Goal: Contribute content: Contribute content

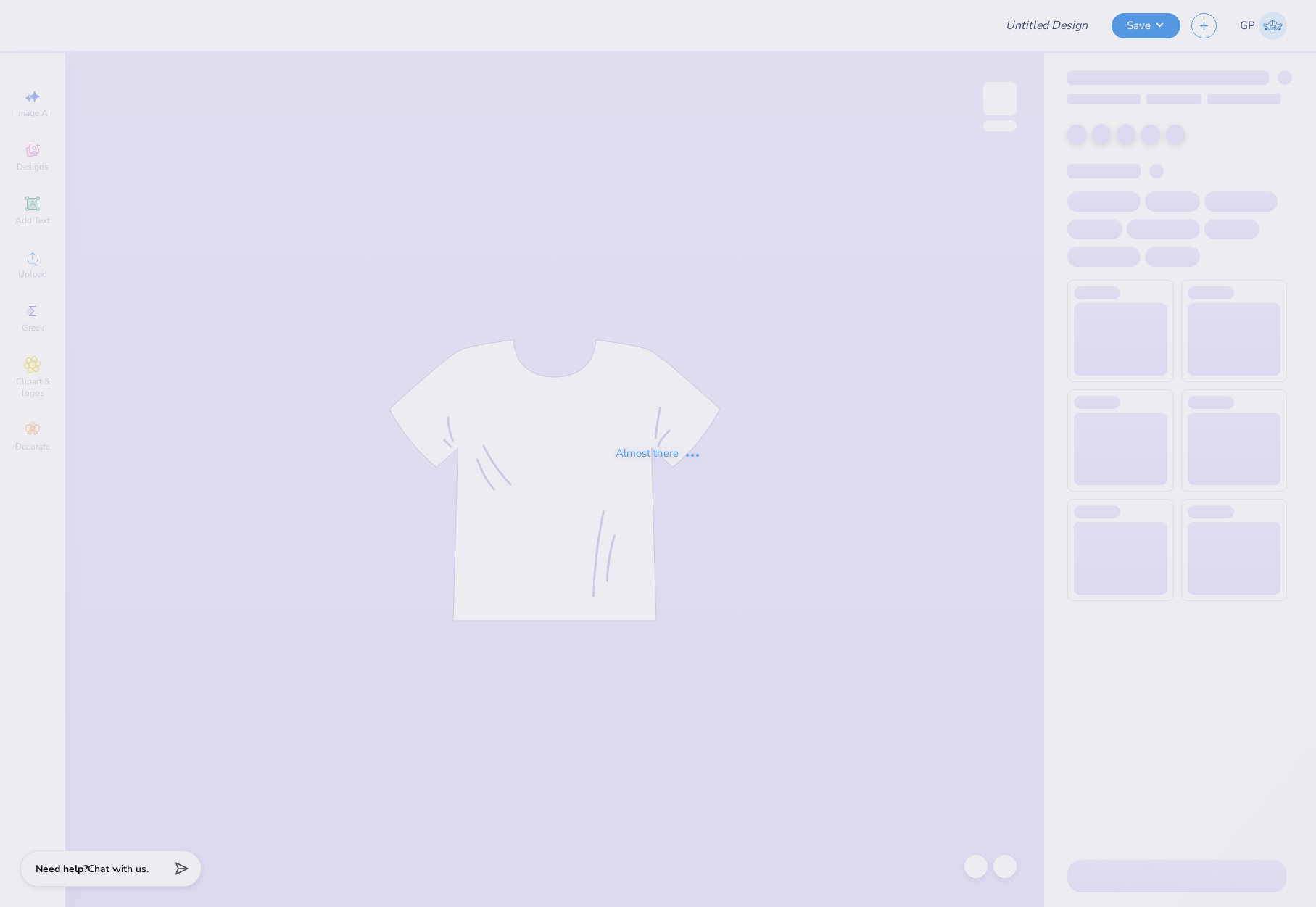
type input "Curious [PERSON_NAME]"
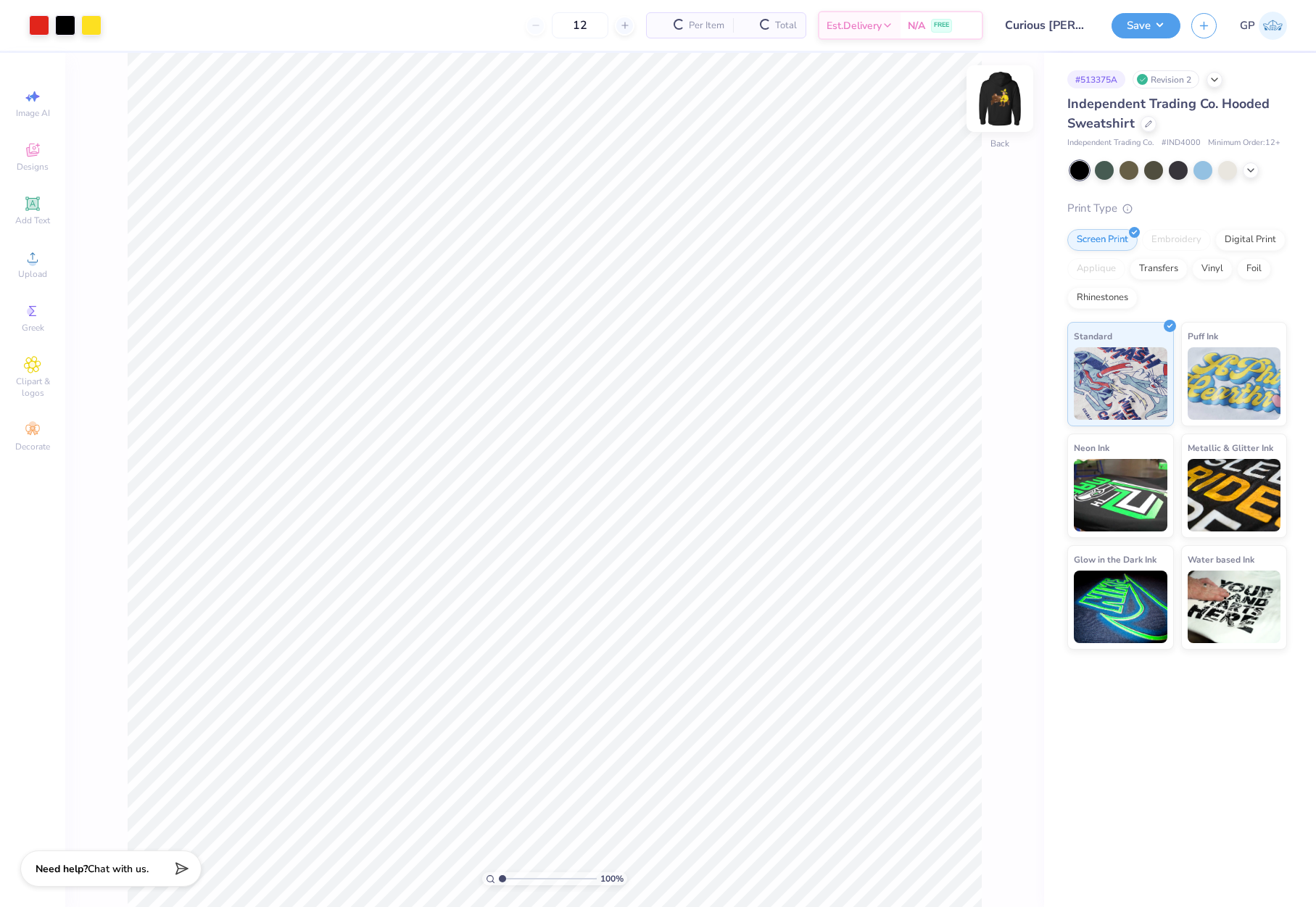
click at [996, 101] on img at bounding box center [999, 98] width 58 height 58
click at [36, 266] on icon at bounding box center [33, 257] width 17 height 17
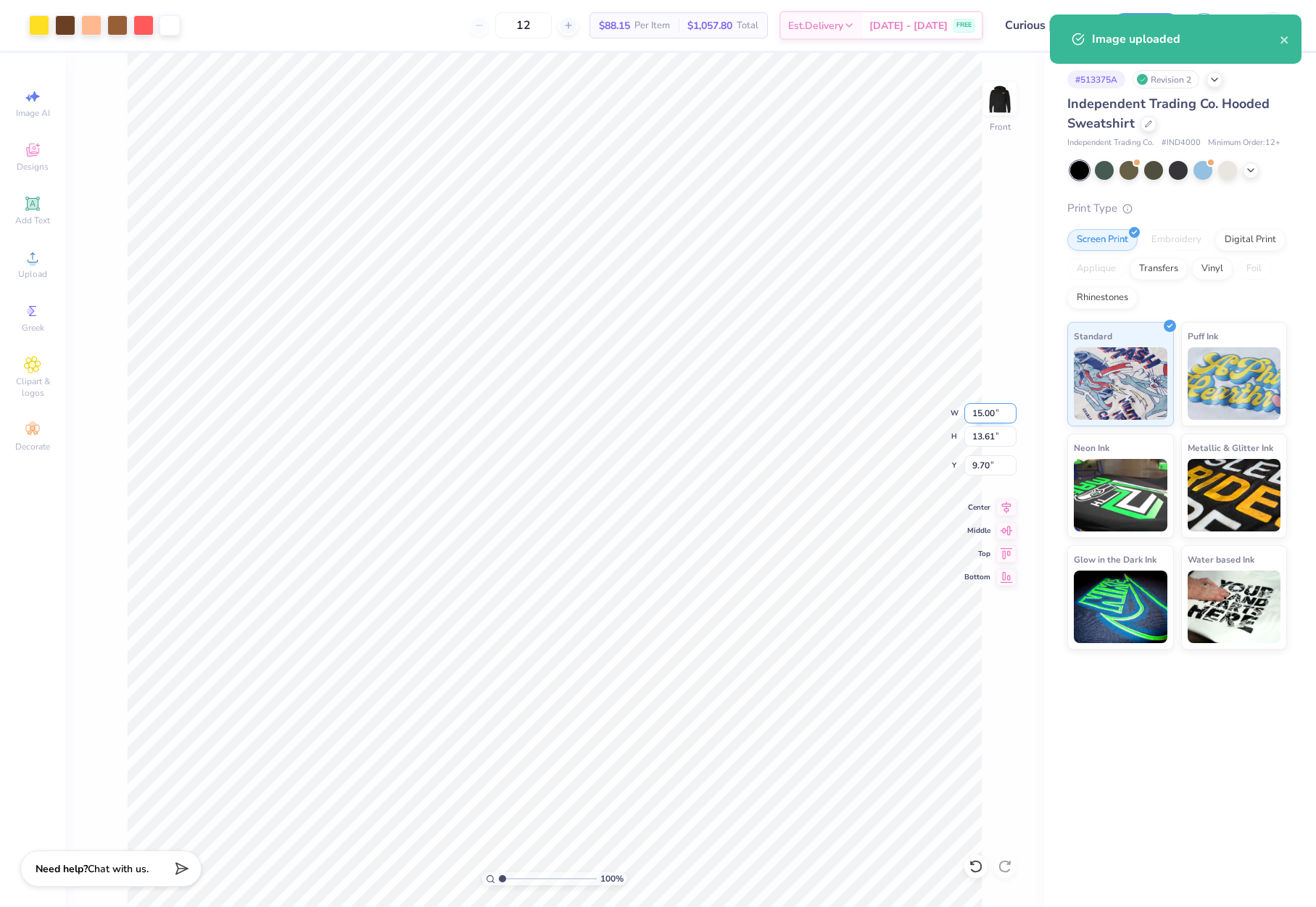
click at [983, 417] on input "15.00" at bounding box center [990, 414] width 52 height 21
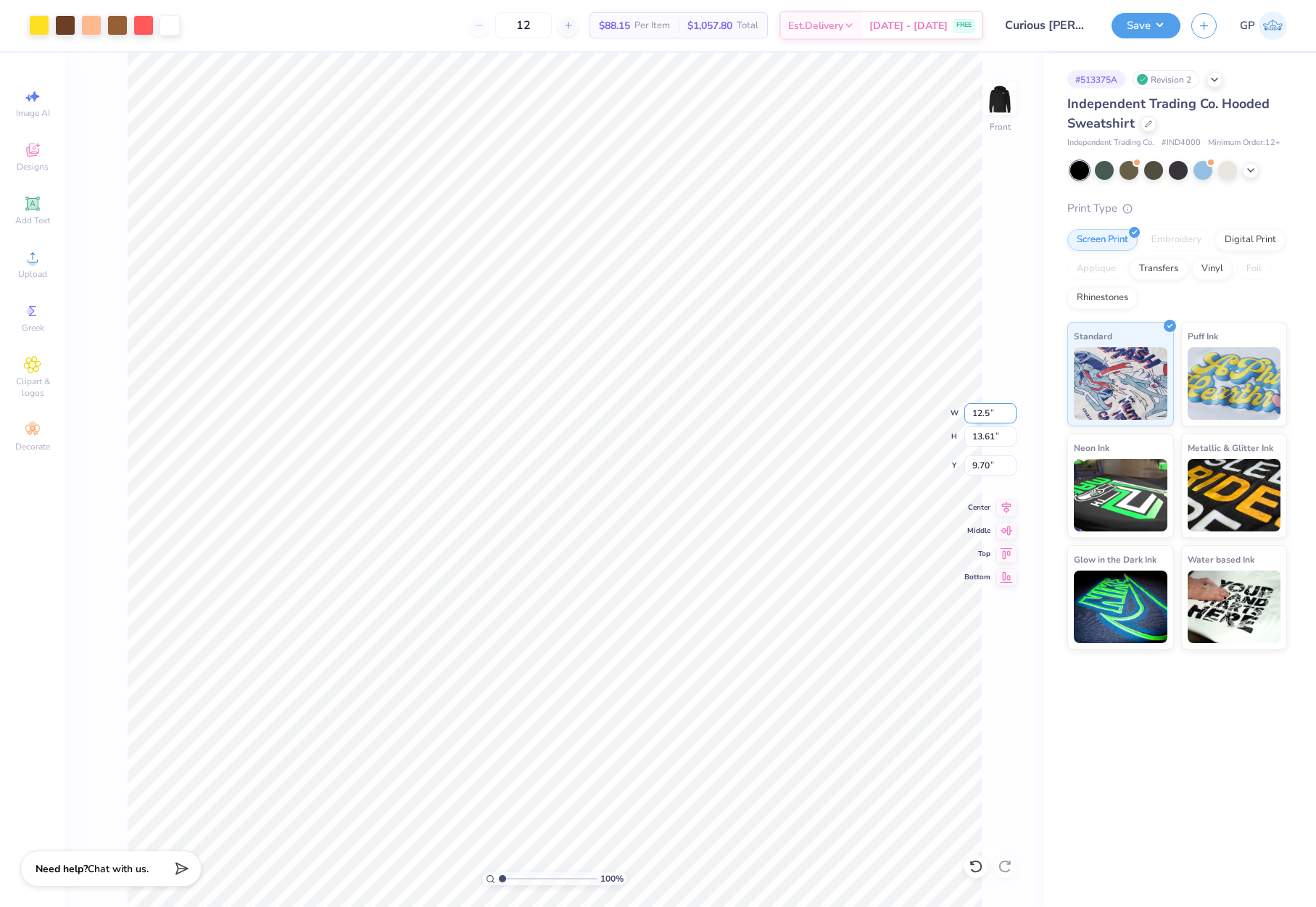
type input "12.50"
type input "11.34"
click at [996, 470] on input "10.83" at bounding box center [990, 466] width 52 height 21
type input "7"
type input "6.00"
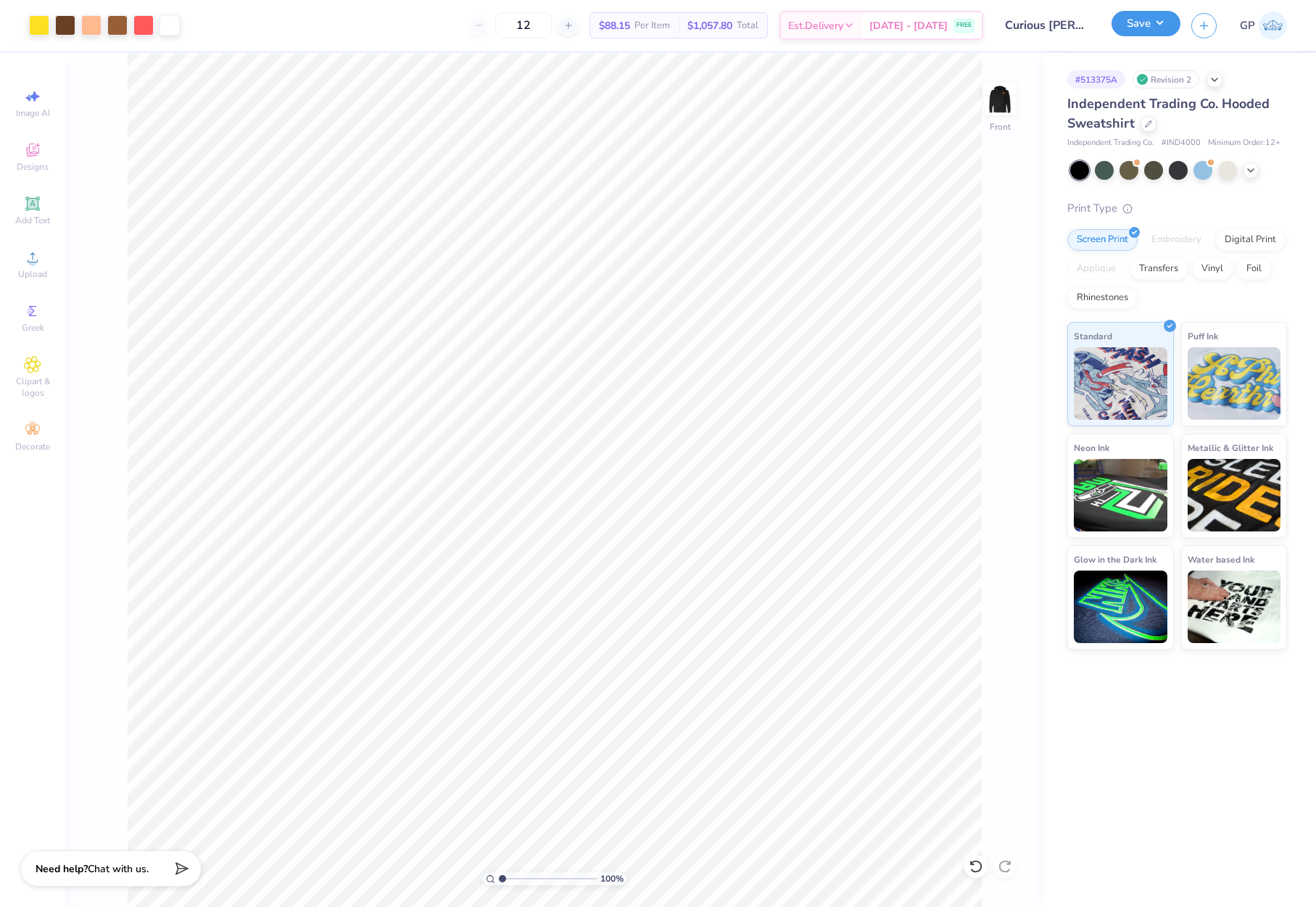
click at [1122, 33] on button "Save" at bounding box center [1146, 24] width 69 height 26
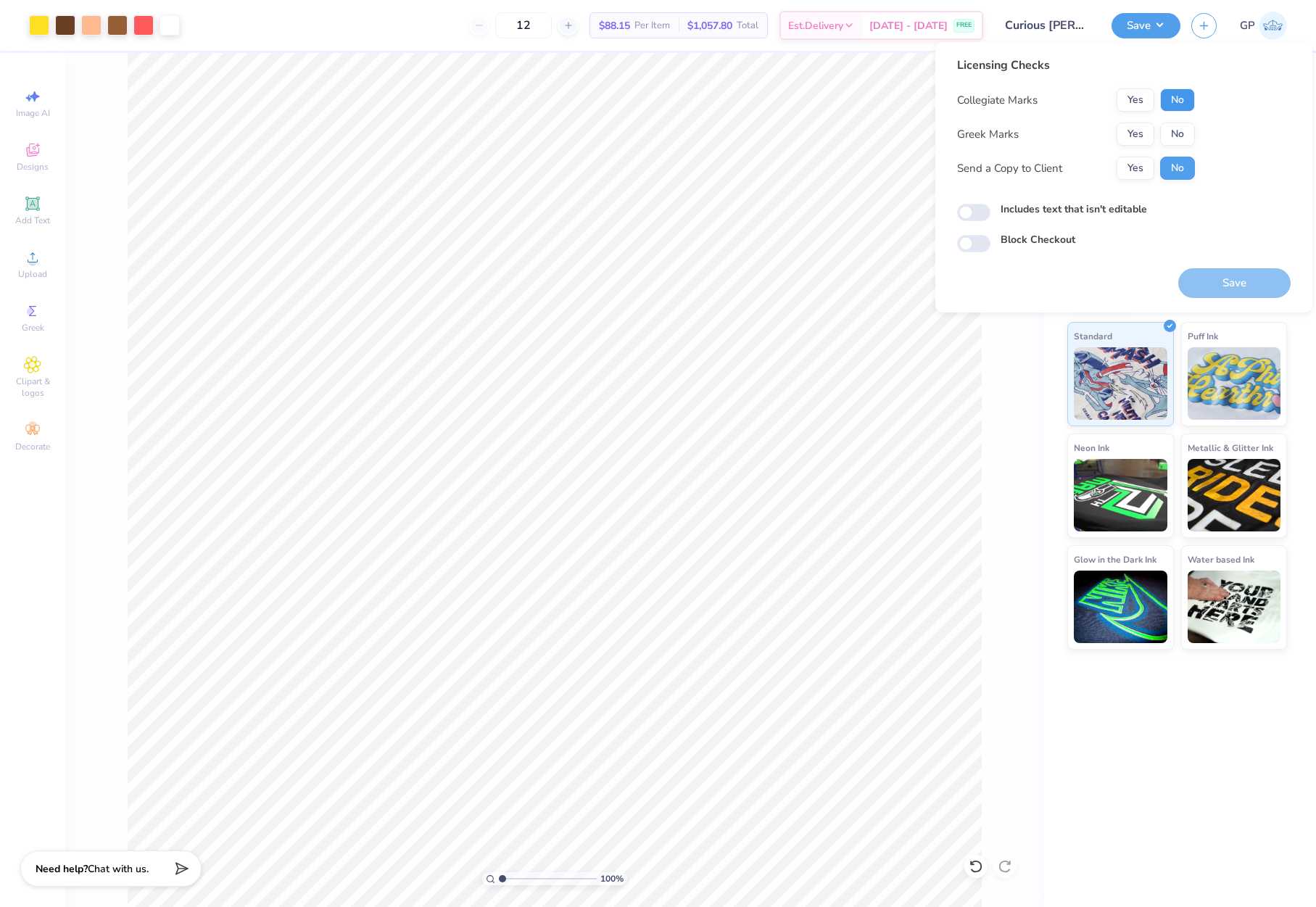
click at [1176, 90] on button "No" at bounding box center [1178, 100] width 34 height 23
click at [1169, 132] on button "No" at bounding box center [1178, 134] width 34 height 23
click at [970, 211] on input "Includes text that isn't editable" at bounding box center [973, 212] width 34 height 17
checkbox input "true"
click at [1216, 289] on button "Save" at bounding box center [1234, 283] width 113 height 30
